Goal: Complete application form

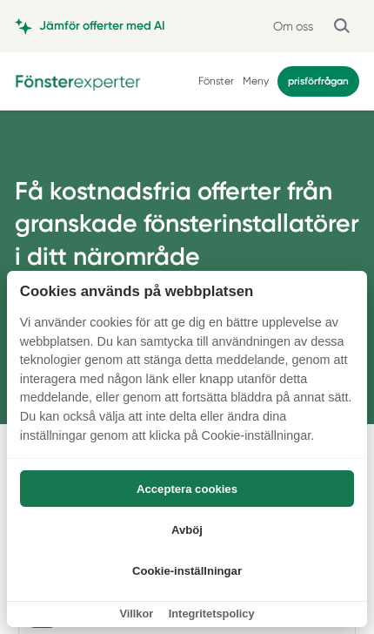
click at [287, 487] on button "Acceptera cookies" at bounding box center [187, 488] width 334 height 37
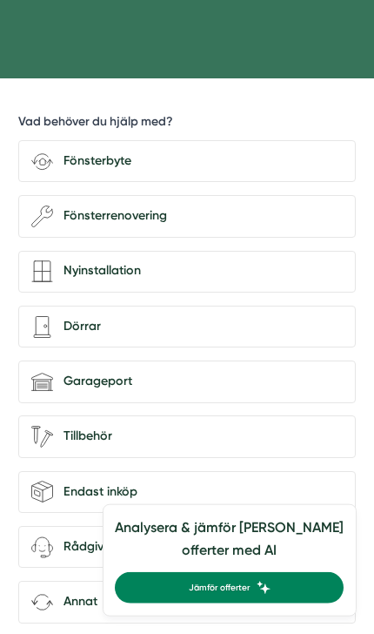
scroll to position [351, 0]
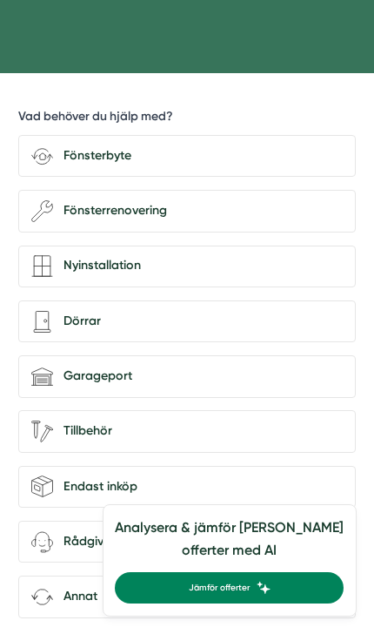
click at [213, 166] on div "Fönsterbyte" at bounding box center [198, 156] width 291 height 20
click at [0, 0] on input "Fönsterbyte" at bounding box center [0, 0] width 0 height 0
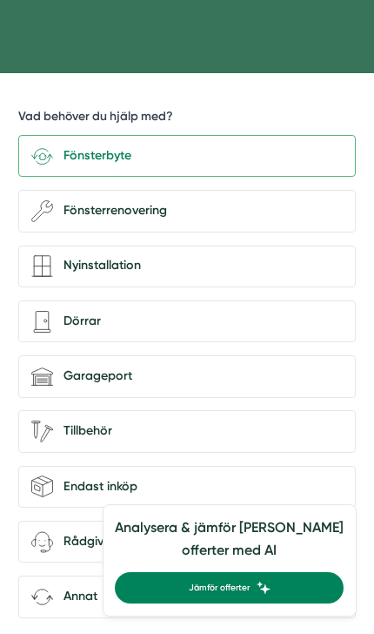
click at [234, 174] on div "Fönsterbyte" at bounding box center [187, 156] width 338 height 43
click at [0, 0] on input "Fönsterbyte" at bounding box center [0, 0] width 0 height 0
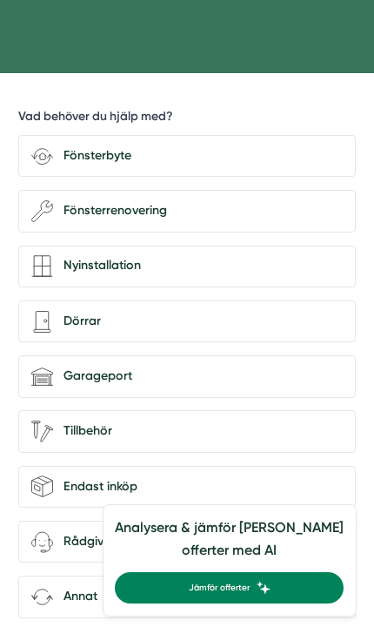
click at [219, 166] on div "Fönsterbyte" at bounding box center [198, 156] width 291 height 20
click at [0, 0] on input "Fönsterbyte" at bounding box center [0, 0] width 0 height 0
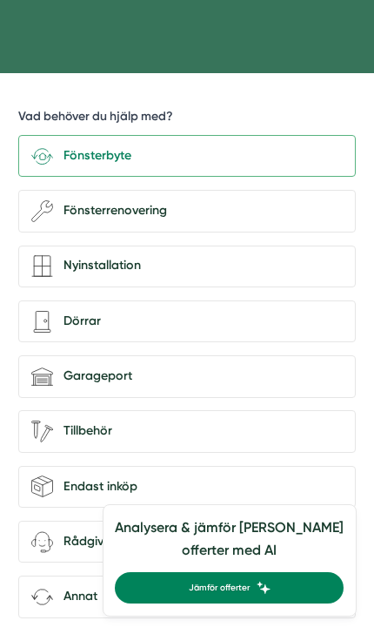
click at [217, 166] on div "Fönsterbyte" at bounding box center [198, 156] width 291 height 20
click at [0, 0] on input "Fönsterbyte" at bounding box center [0, 0] width 0 height 0
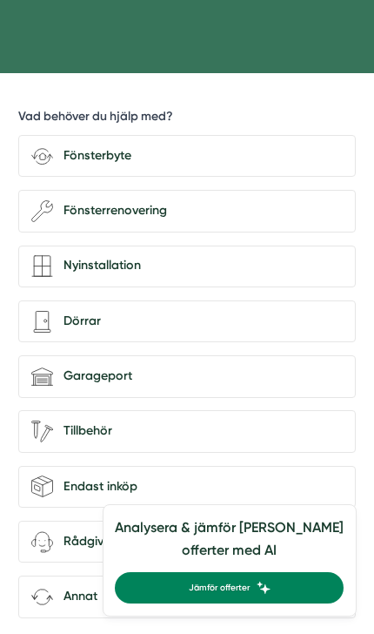
click at [212, 166] on div "Fönsterbyte" at bounding box center [198, 156] width 291 height 20
click at [0, 0] on input "Fönsterbyte" at bounding box center [0, 0] width 0 height 0
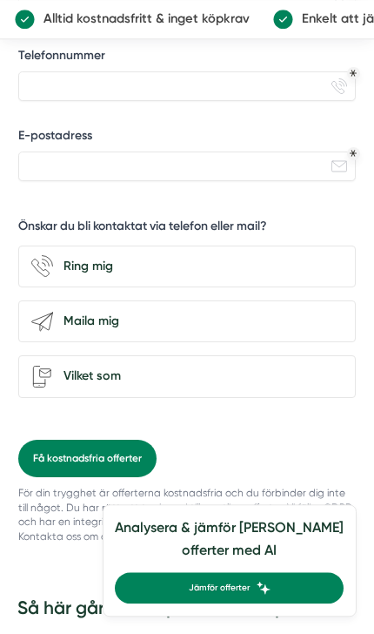
scroll to position [1771, 0]
click at [285, 277] on div "Ring mig" at bounding box center [198, 267] width 291 height 20
click at [0, 0] on input "phone-actions-ring Ring mig" at bounding box center [0, 0] width 0 height 0
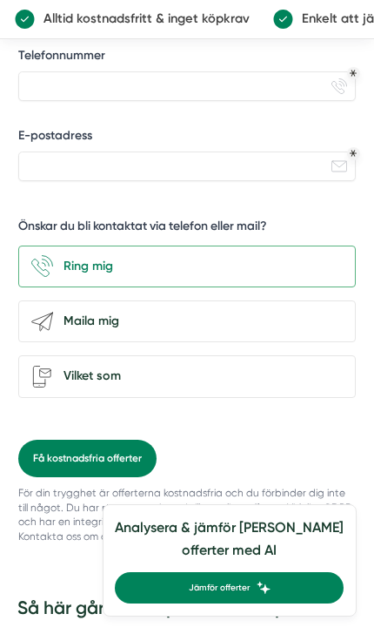
click at [259, 277] on div "Ring mig" at bounding box center [198, 267] width 291 height 20
click at [0, 0] on input "phone-actions-ring Ring mig" at bounding box center [0, 0] width 0 height 0
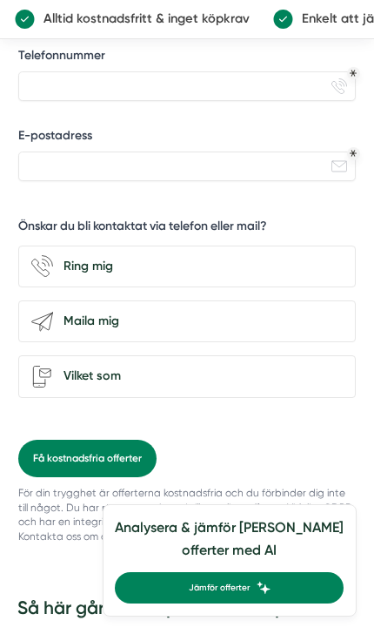
click at [253, 277] on div "Ring mig" at bounding box center [198, 267] width 291 height 20
click at [0, 0] on input "phone-actions-ring Ring mig" at bounding box center [0, 0] width 0 height 0
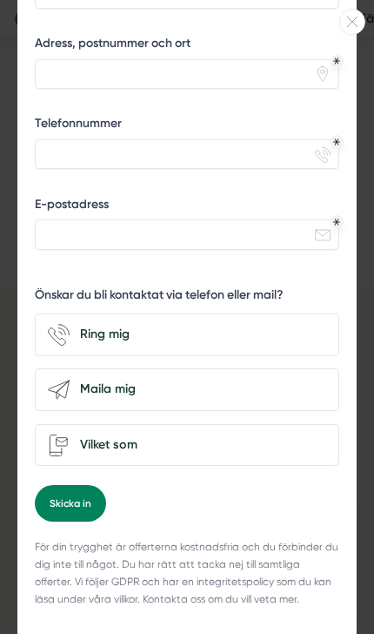
scroll to position [1098, 0]
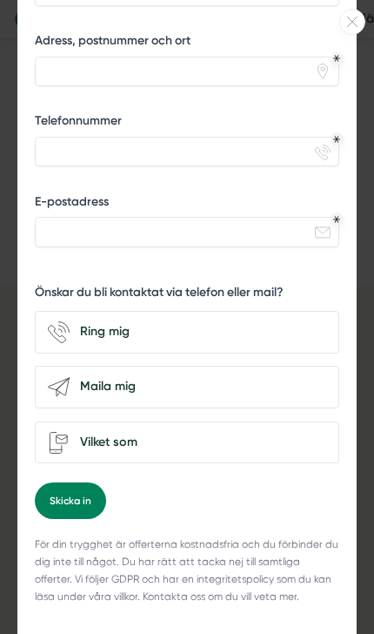
click at [356, 24] on icon at bounding box center [352, 22] width 24 height 10
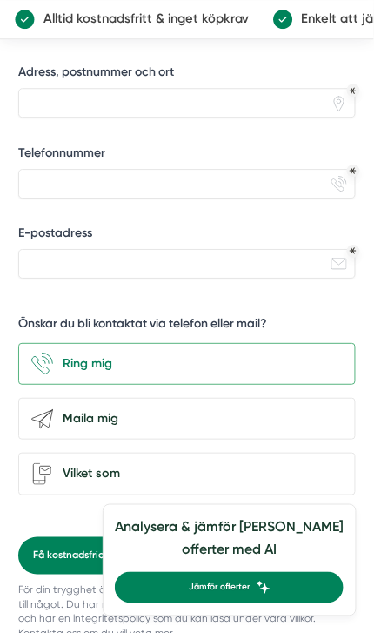
scroll to position [1647, 0]
